Goal: Task Accomplishment & Management: Use online tool/utility

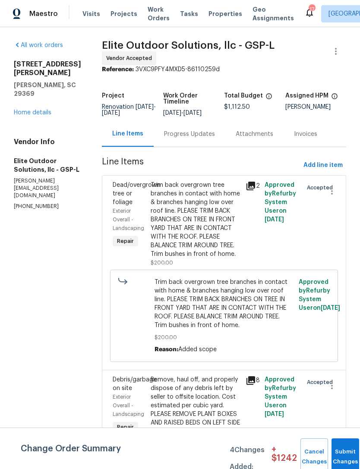
click at [225, 16] on span "Properties" at bounding box center [225, 13] width 34 height 9
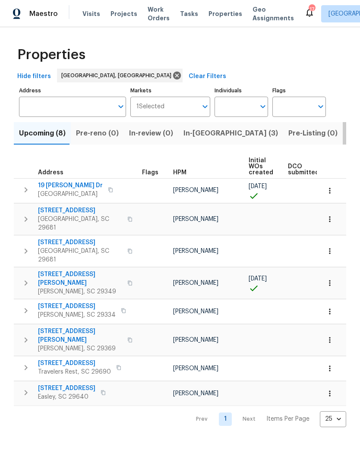
click at [348, 132] on span "Listed (32)" at bounding box center [366, 133] width 37 height 12
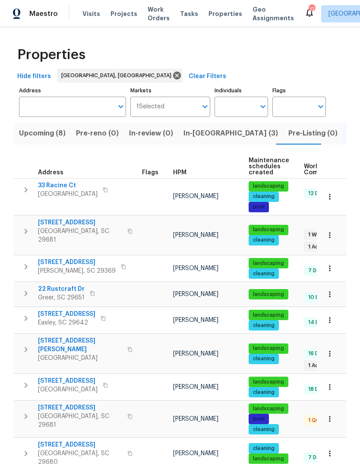
click at [50, 130] on span "Upcoming (8)" at bounding box center [42, 133] width 47 height 12
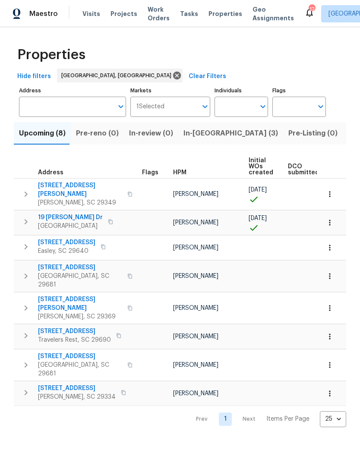
click at [199, 135] on span "In-reno (3)" at bounding box center [230, 133] width 95 height 12
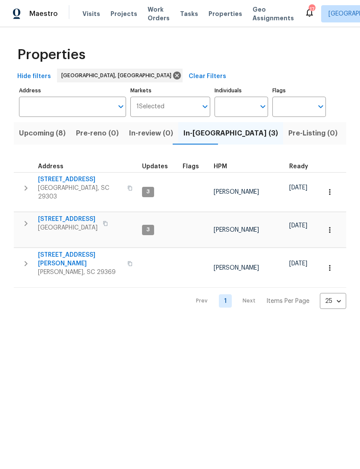
click at [70, 253] on span "221 Angel Rose Dr" at bounding box center [80, 259] width 84 height 17
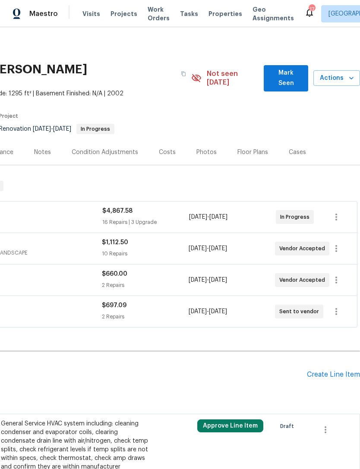
scroll to position [0, 128]
click at [289, 71] on span "Mark Seen" at bounding box center [286, 78] width 31 height 21
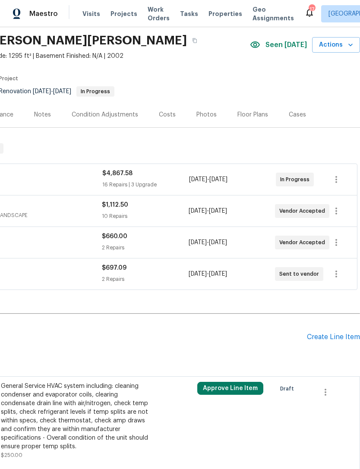
scroll to position [29, 128]
click at [336, 337] on div "Create Line Item" at bounding box center [333, 337] width 53 height 8
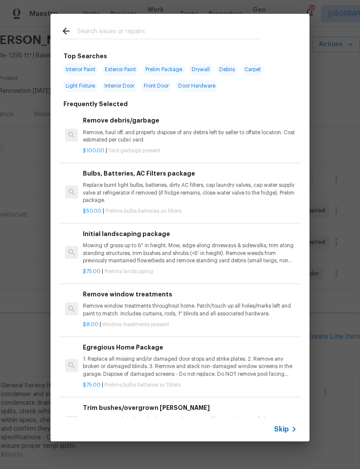
click at [119, 22] on div at bounding box center [160, 31] width 220 height 34
click at [115, 27] on input "text" at bounding box center [168, 32] width 183 height 13
type input "Hvac"
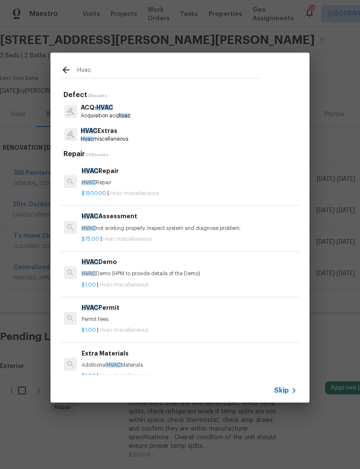
scroll to position [0, 1]
